Goal: Information Seeking & Learning: Learn about a topic

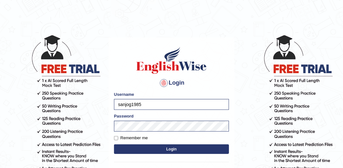
click at [164, 152] on button "Login" at bounding box center [171, 149] width 115 height 10
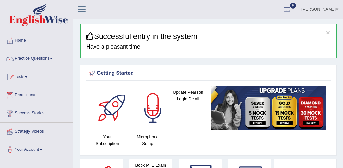
click at [36, 57] on link "Practice Questions" at bounding box center [36, 58] width 73 height 16
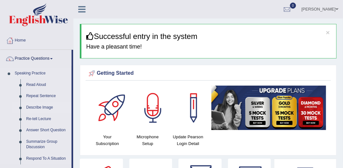
click at [42, 107] on link "Describe Image" at bounding box center [47, 108] width 48 height 12
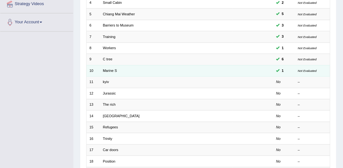
scroll to position [128, 0]
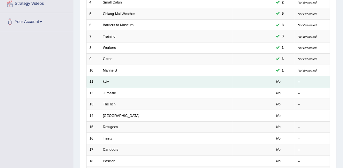
click at [111, 82] on td "kyiv" at bounding box center [166, 81] width 133 height 11
click at [105, 82] on link "kyiv" at bounding box center [106, 82] width 6 height 4
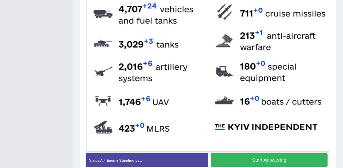
scroll to position [256, 0]
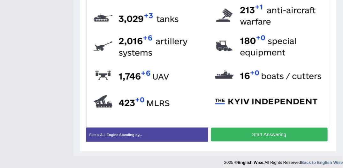
click at [242, 130] on button "Start Answering" at bounding box center [269, 135] width 117 height 14
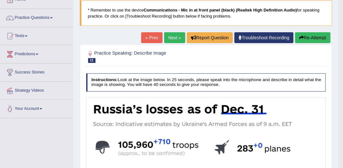
scroll to position [12, 0]
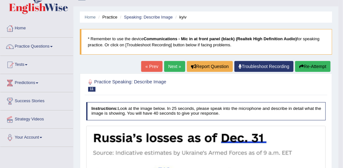
click at [151, 66] on link "« Prev" at bounding box center [151, 66] width 21 height 11
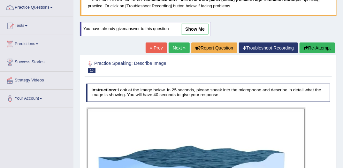
click at [176, 48] on link "Next »" at bounding box center [179, 47] width 21 height 11
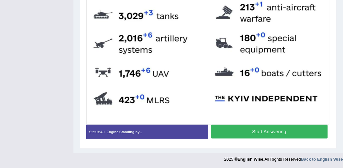
scroll to position [280, 0]
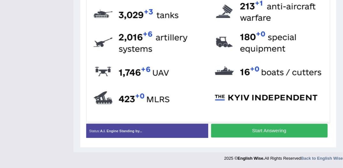
drag, startPoint x: 228, startPoint y: 134, endPoint x: 188, endPoint y: 121, distance: 42.3
click at [224, 131] on button "Start Answering" at bounding box center [269, 131] width 117 height 14
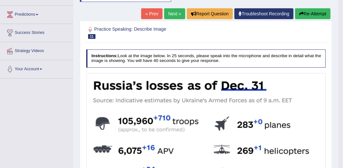
scroll to position [71, 0]
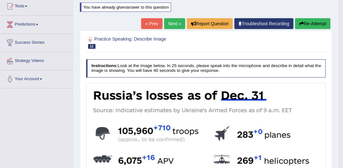
click at [152, 23] on link "« Prev" at bounding box center [151, 23] width 21 height 11
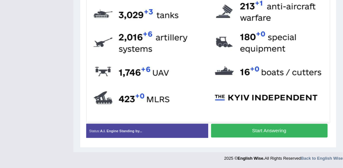
drag, startPoint x: 234, startPoint y: 127, endPoint x: 228, endPoint y: 124, distance: 6.7
click at [234, 127] on button "Start Answering" at bounding box center [269, 131] width 117 height 14
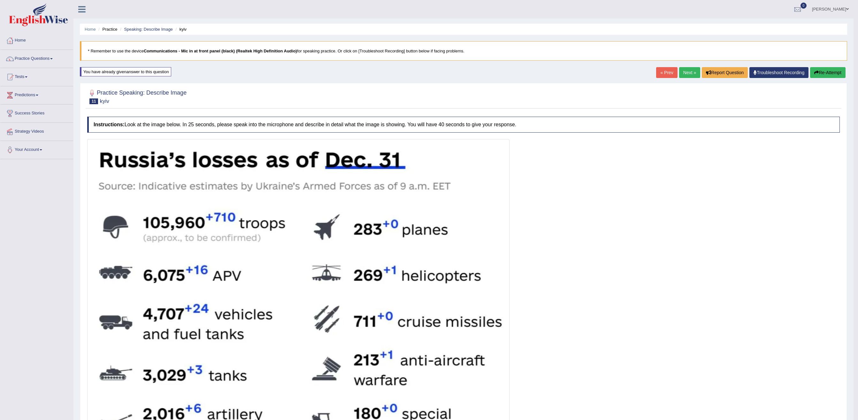
drag, startPoint x: 474, startPoint y: 0, endPoint x: 598, endPoint y: 241, distance: 270.9
click at [343, 168] on div at bounding box center [463, 351] width 753 height 424
click at [343, 72] on link "« Prev" at bounding box center [666, 72] width 21 height 11
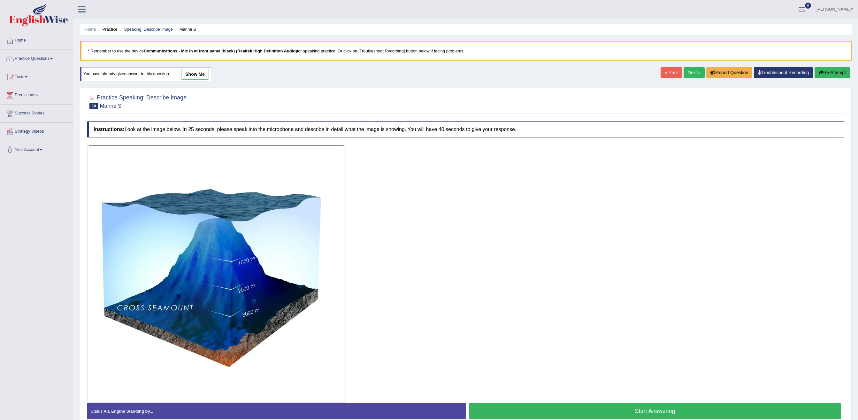
click at [685, 75] on link "Next »" at bounding box center [694, 72] width 21 height 11
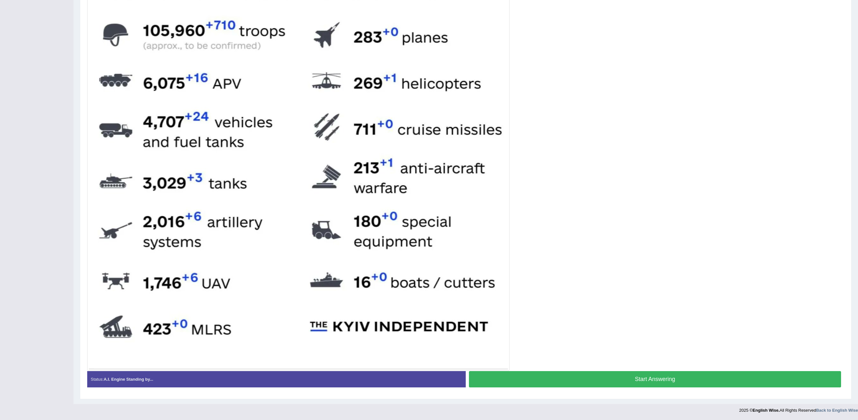
click at [656, 380] on button "Start Answering" at bounding box center [655, 379] width 372 height 16
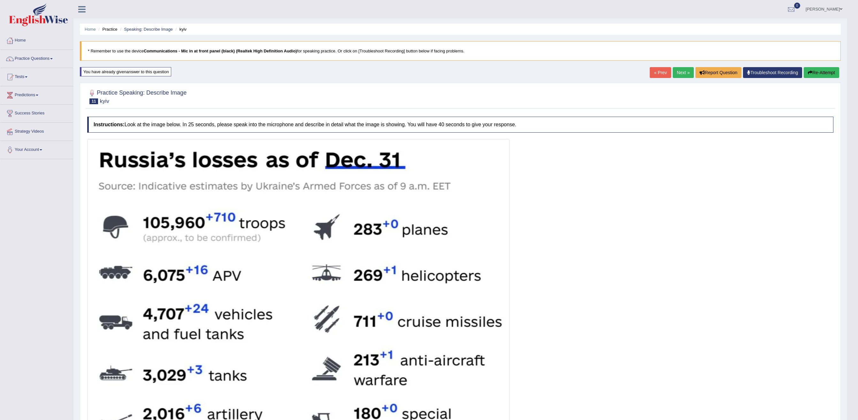
click at [674, 68] on link "Next »" at bounding box center [683, 72] width 21 height 11
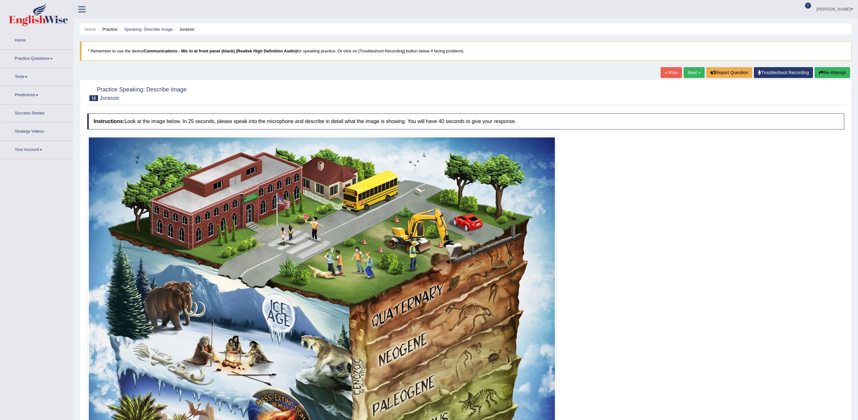
click at [668, 71] on link "« Prev" at bounding box center [671, 72] width 21 height 11
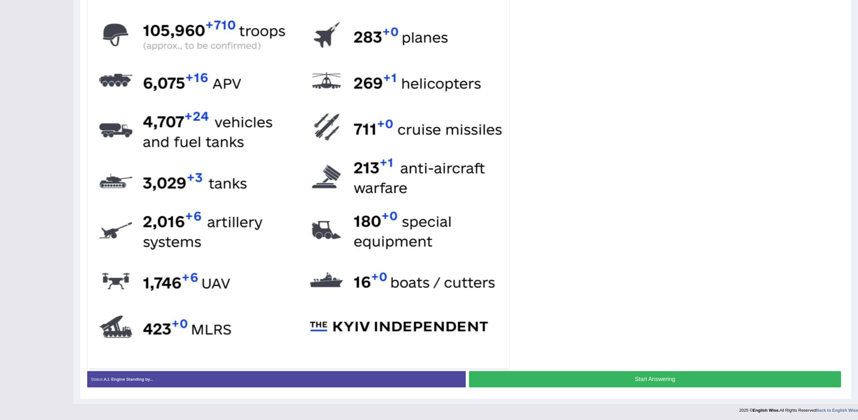
click at [629, 379] on button "Start Answering" at bounding box center [655, 379] width 372 height 16
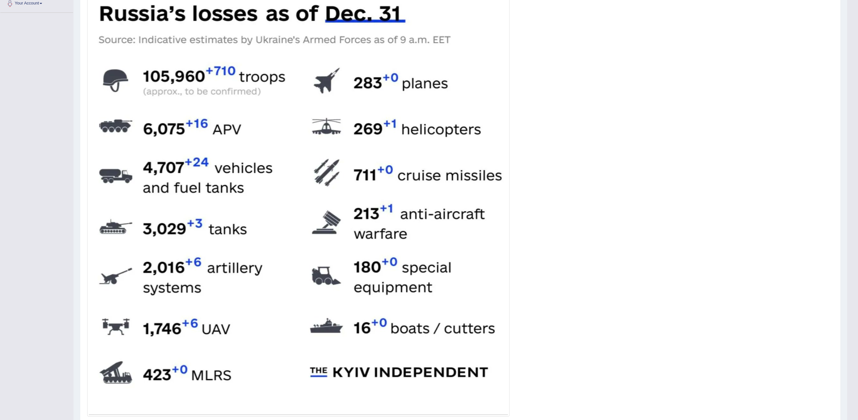
scroll to position [4, 0]
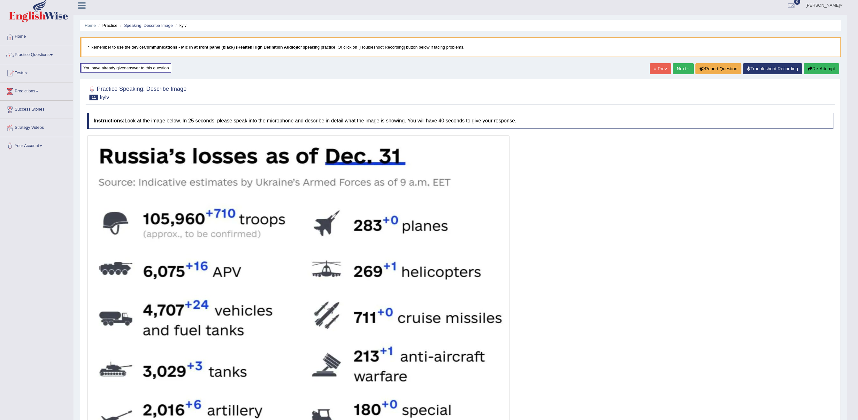
click at [674, 68] on link "Next »" at bounding box center [683, 68] width 21 height 11
